Goal: Communication & Community: Answer question/provide support

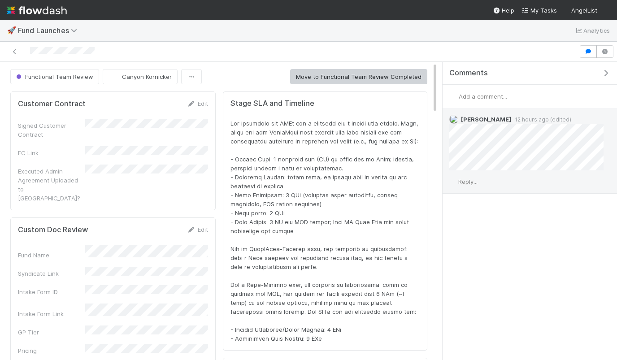
click at [474, 180] on span "Reply..." at bounding box center [467, 181] width 19 height 7
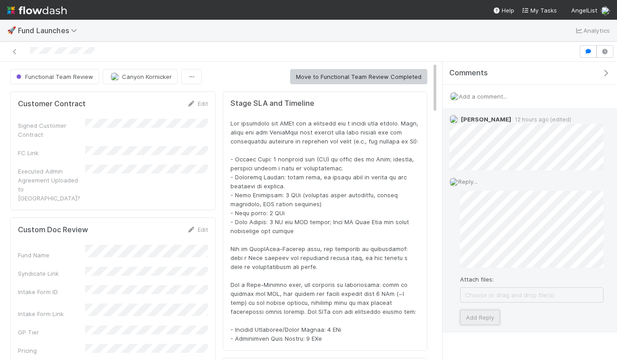
click at [484, 319] on button "Add Reply" at bounding box center [480, 317] width 40 height 15
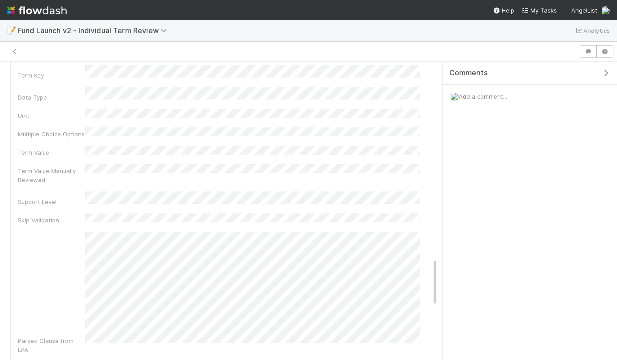
scroll to position [1248, 0]
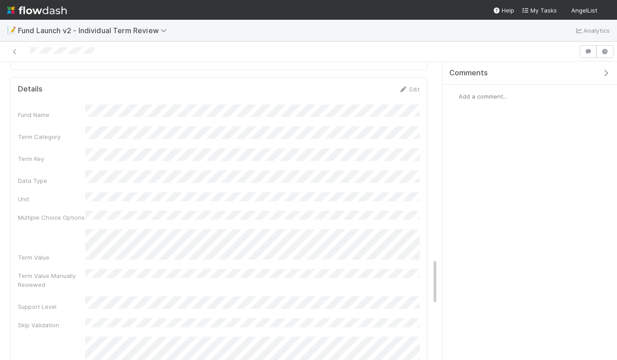
scroll to position [1606, 0]
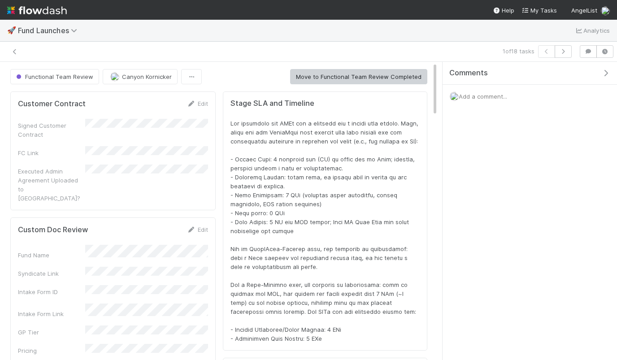
scroll to position [182, 402]
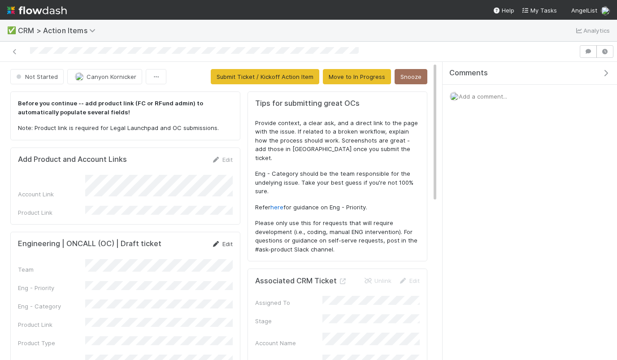
click at [225, 240] on link "Edit" at bounding box center [222, 243] width 21 height 7
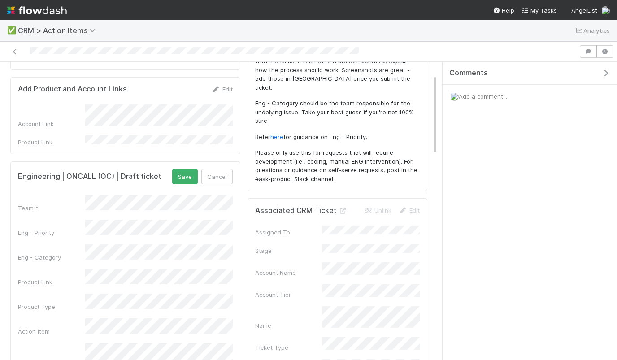
scroll to position [71, 0]
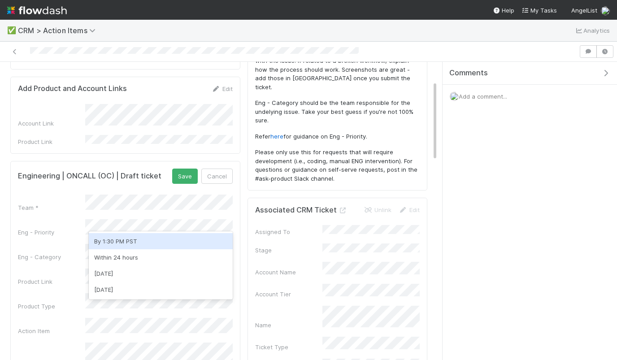
click at [170, 242] on div "By 1:30 PM PST" at bounding box center [161, 241] width 144 height 16
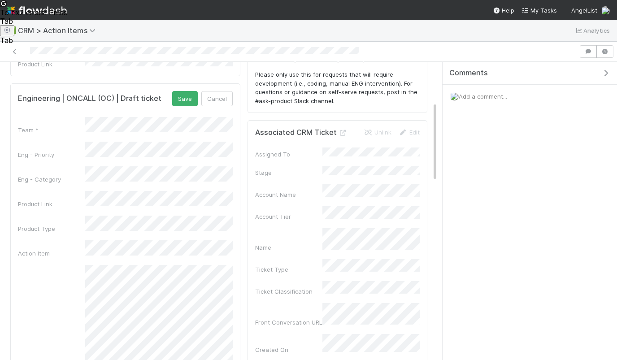
scroll to position [148, 0]
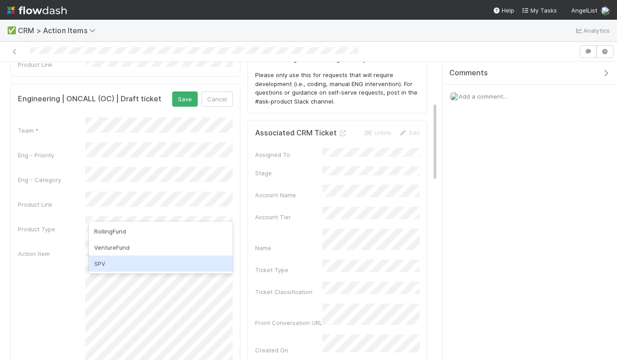
click at [117, 262] on div "SPV" at bounding box center [161, 263] width 144 height 16
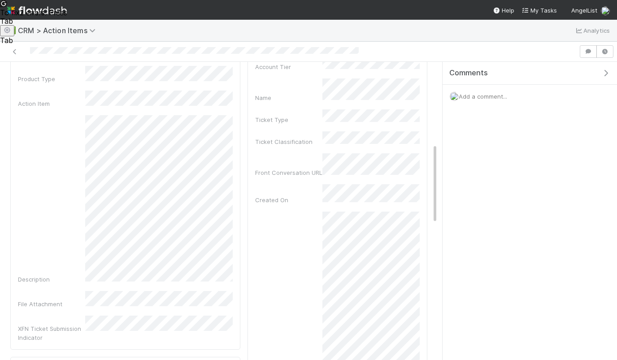
scroll to position [307, 0]
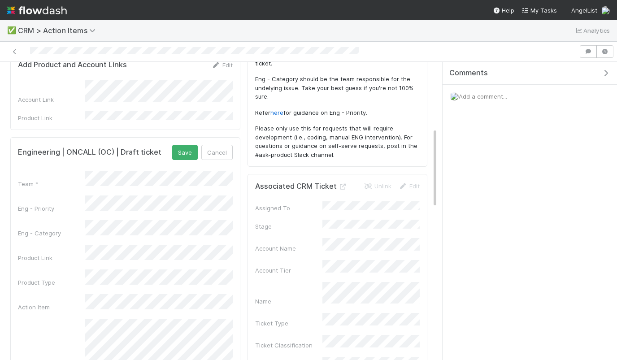
scroll to position [93, 0]
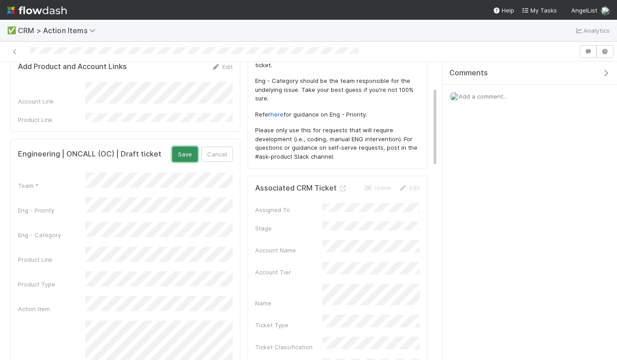
click at [185, 147] on button "Save" at bounding box center [185, 154] width 26 height 15
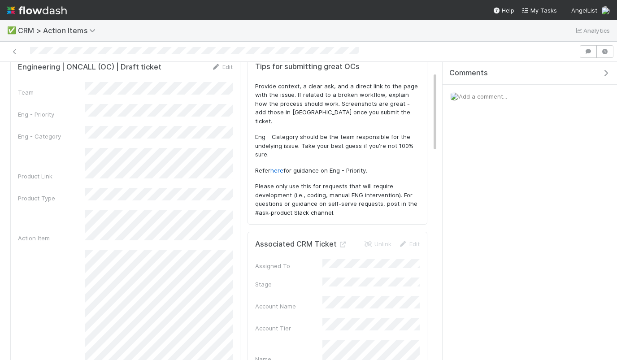
scroll to position [0, 0]
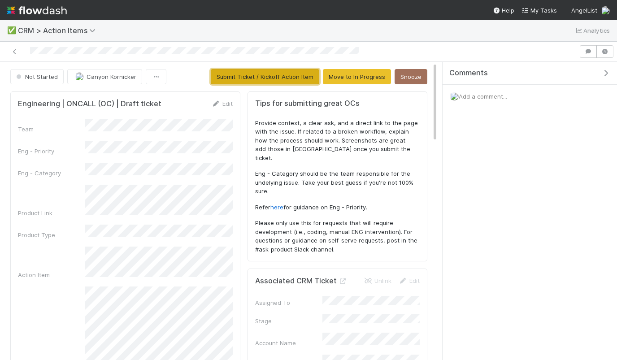
click at [270, 78] on button "Submit Ticket / Kickoff Action Item" at bounding box center [265, 76] width 108 height 15
